Goal: Find specific page/section: Find specific page/section

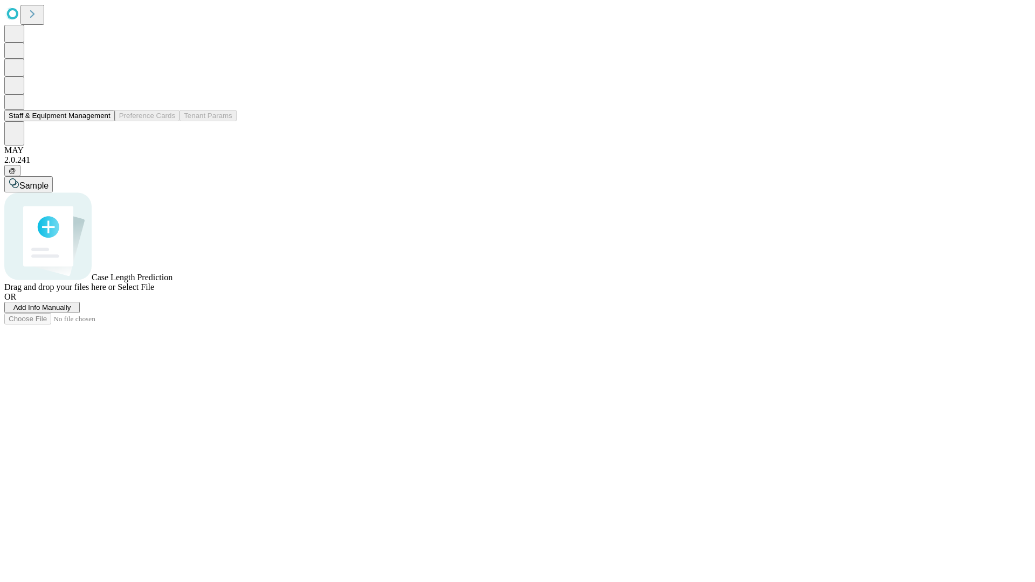
click at [103, 121] on button "Staff & Equipment Management" at bounding box center [59, 115] width 111 height 11
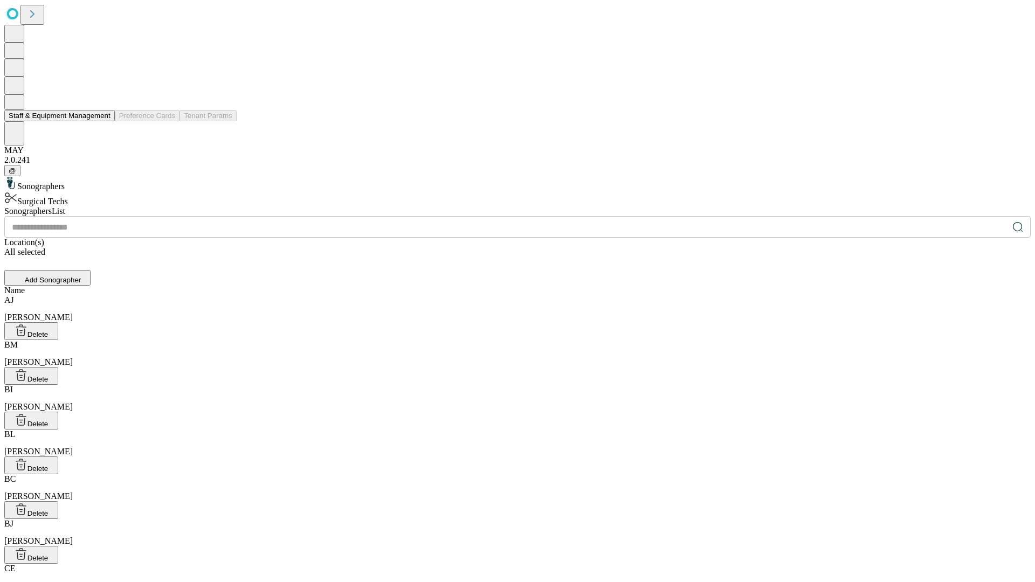
click at [103, 121] on button "Staff & Equipment Management" at bounding box center [59, 115] width 111 height 11
